Goal: Navigation & Orientation: Find specific page/section

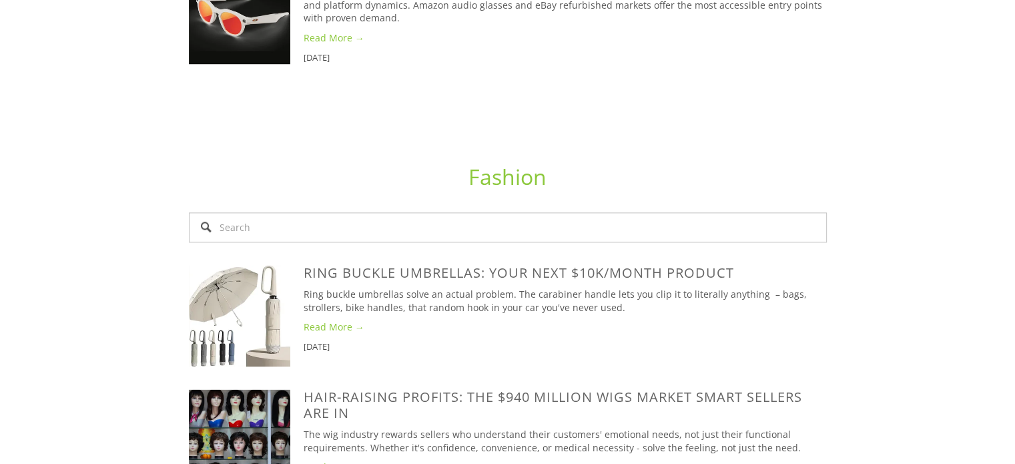
scroll to position [1669, 0]
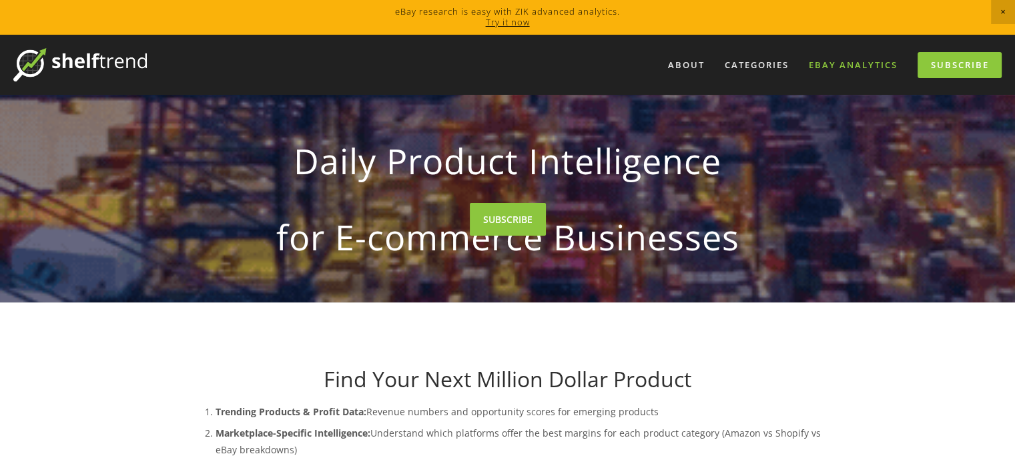
click at [839, 67] on link "eBay Analytics" at bounding box center [853, 65] width 106 height 22
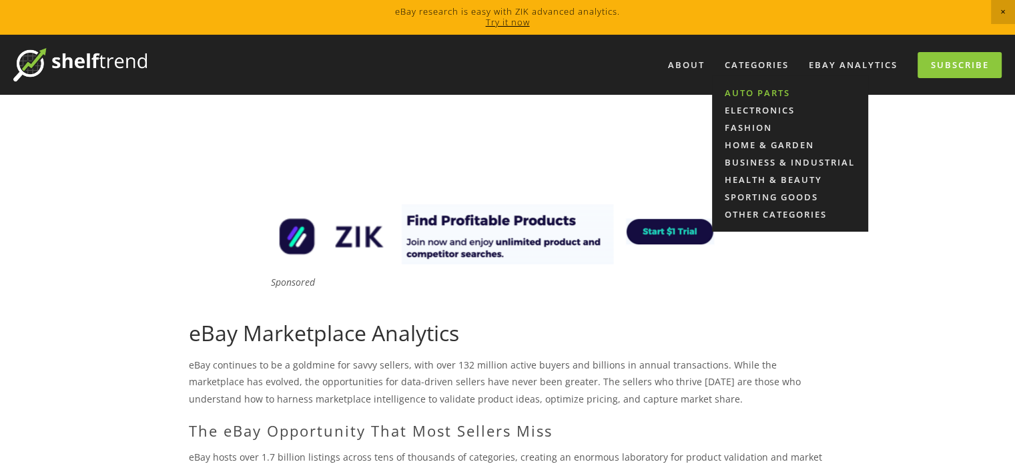
click at [757, 87] on link "Auto Parts" at bounding box center [790, 92] width 156 height 17
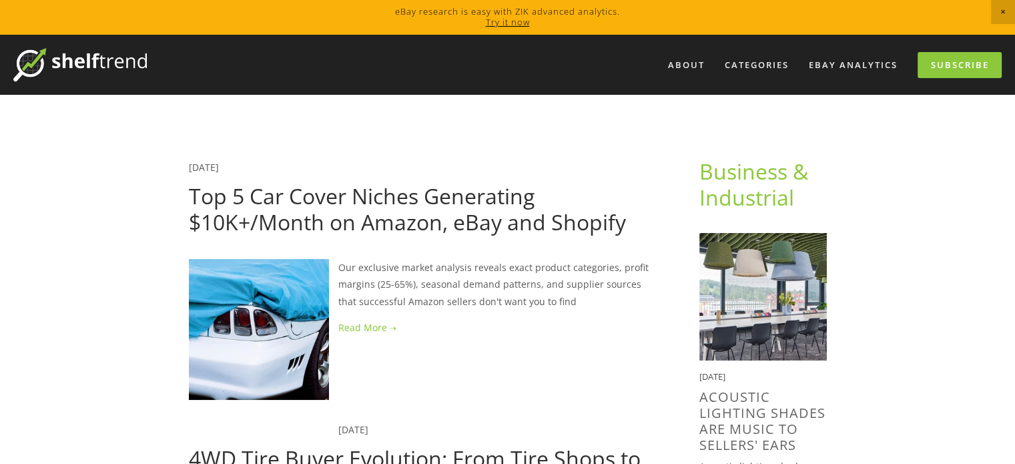
click at [505, 20] on link "Try it now" at bounding box center [508, 22] width 44 height 12
click at [999, 5] on span "Close Announcement" at bounding box center [1003, 12] width 24 height 24
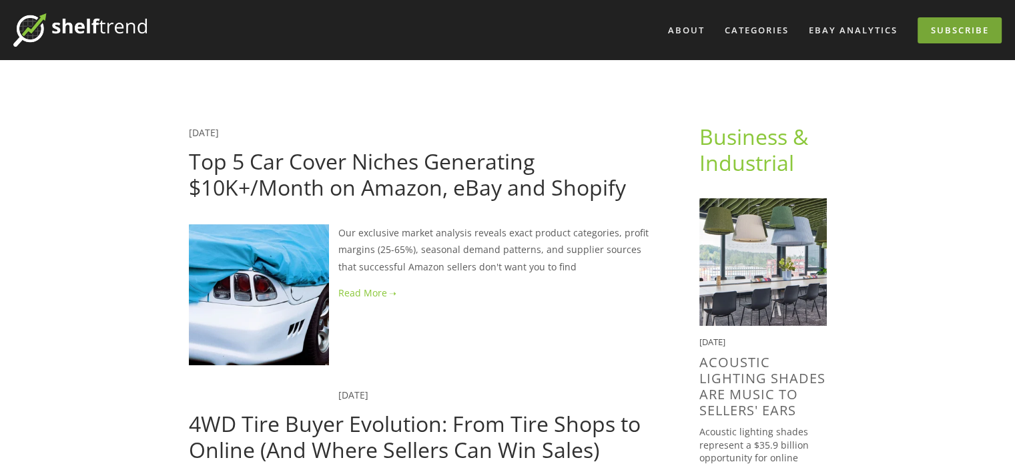
click at [964, 29] on link "Subscribe" at bounding box center [960, 30] width 84 height 26
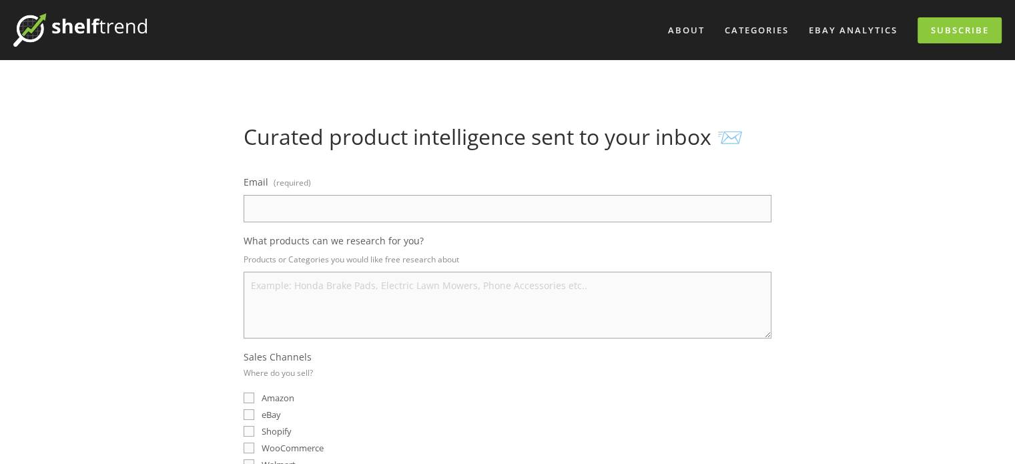
click at [81, 25] on img at bounding box center [79, 29] width 133 height 33
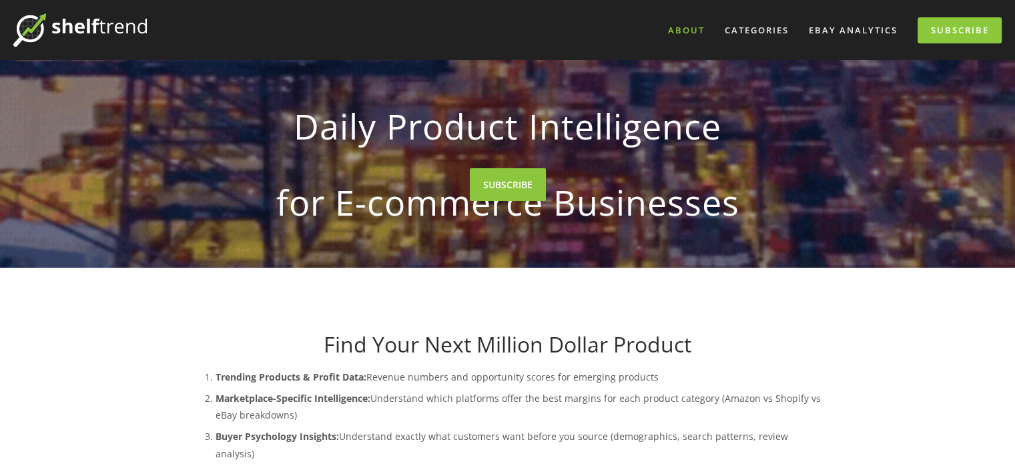
click at [689, 29] on link "About" at bounding box center [686, 30] width 54 height 22
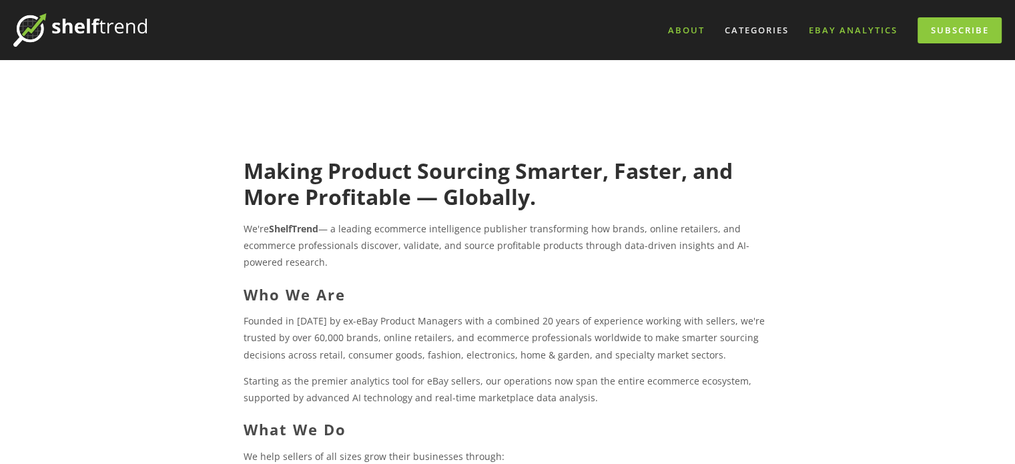
click at [846, 29] on link "eBay Analytics" at bounding box center [853, 30] width 106 height 22
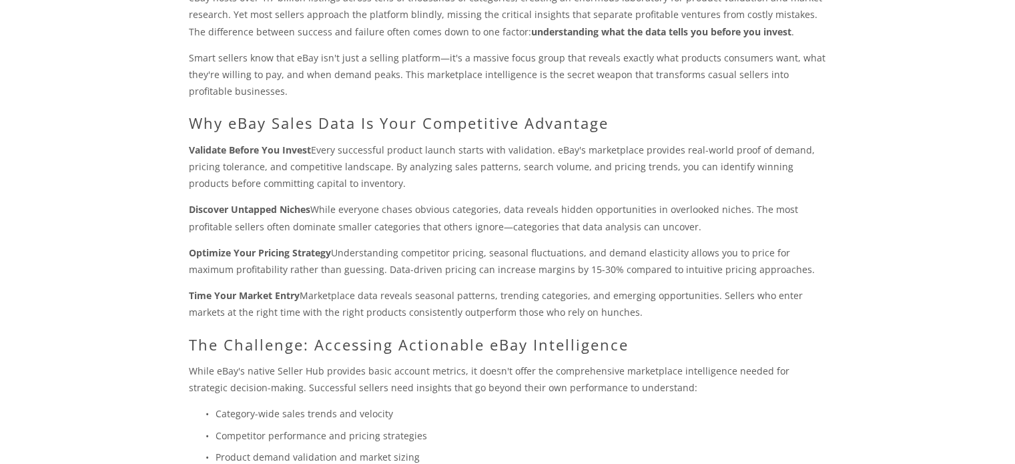
scroll to position [168, 0]
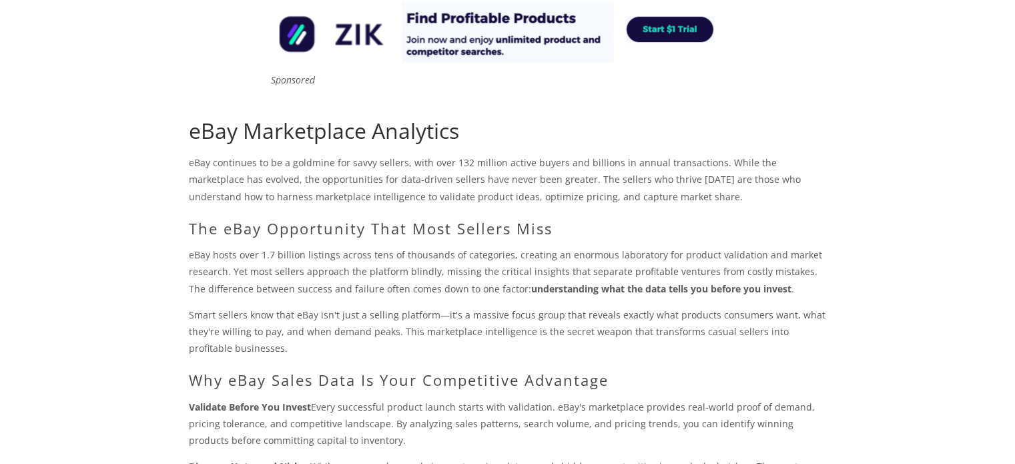
drag, startPoint x: 828, startPoint y: 140, endPoint x: 839, endPoint y: 171, distance: 32.7
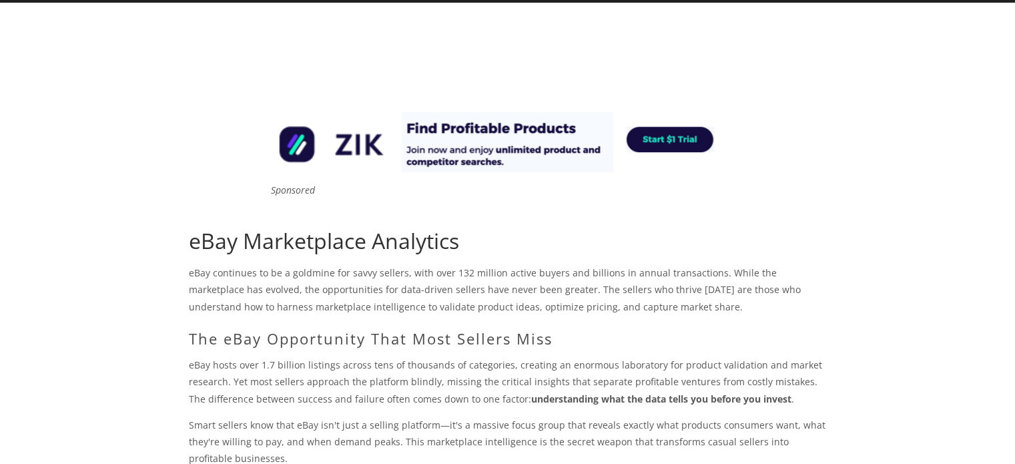
scroll to position [0, 0]
